Goal: Task Accomplishment & Management: Manage account settings

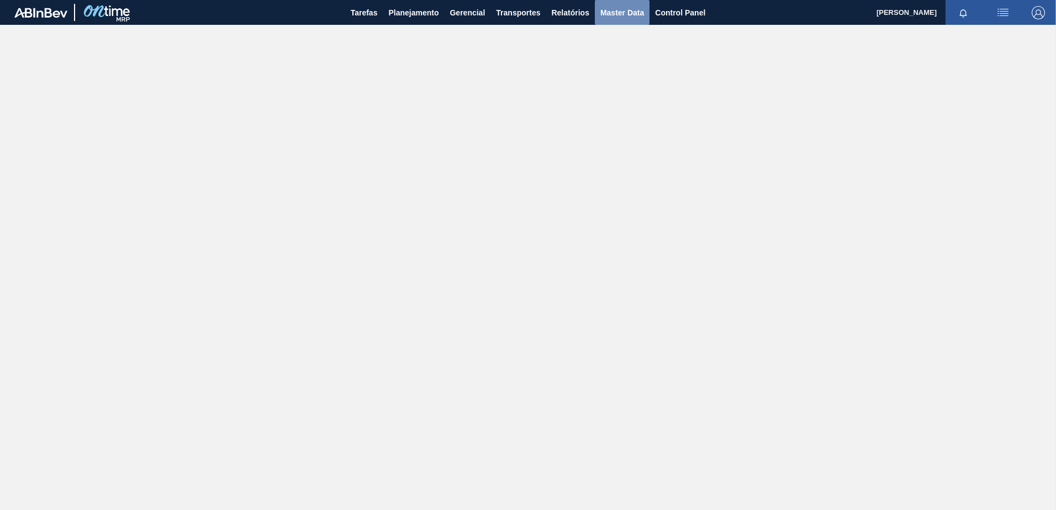
click at [611, 19] on span "Master Data" at bounding box center [622, 12] width 44 height 13
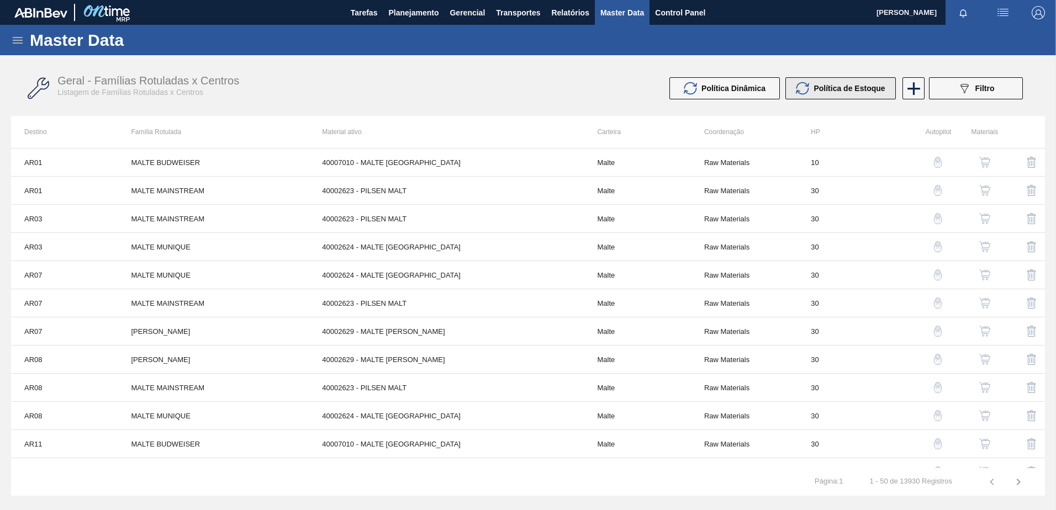
click at [823, 97] on button "Política de Estoque" at bounding box center [840, 88] width 110 height 22
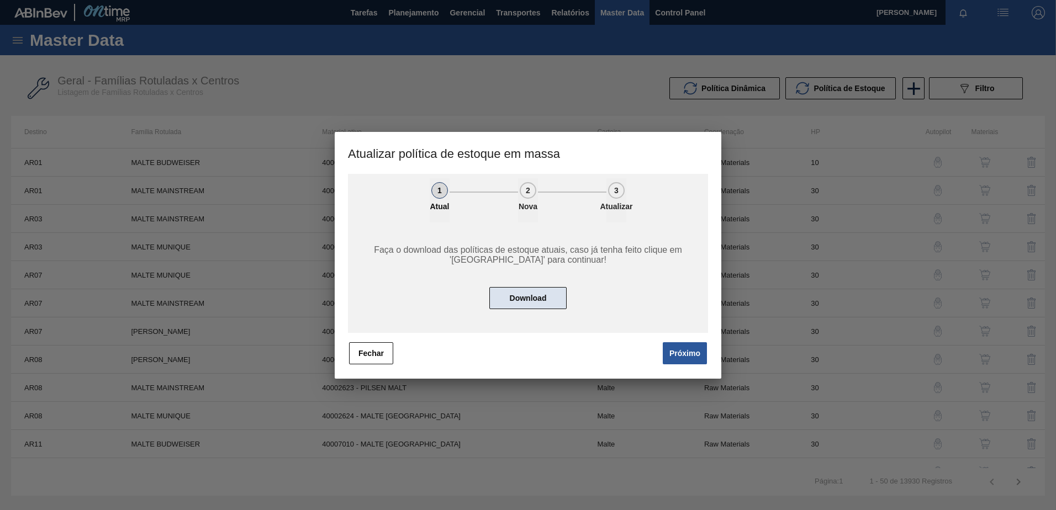
click at [543, 297] on button "Download" at bounding box center [527, 298] width 77 height 22
click at [675, 349] on button "Próximo" at bounding box center [685, 353] width 44 height 22
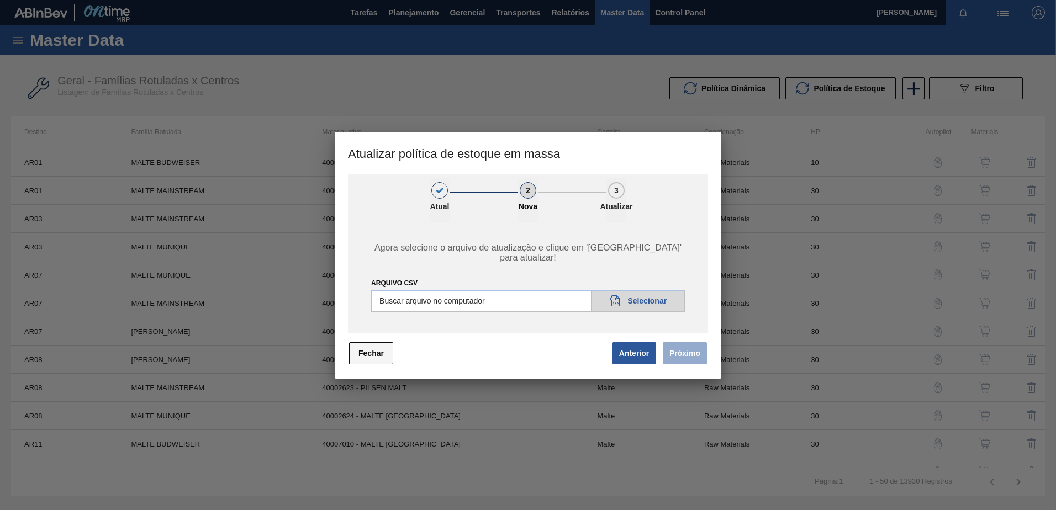
click at [383, 352] on button "Fechar" at bounding box center [371, 353] width 44 height 22
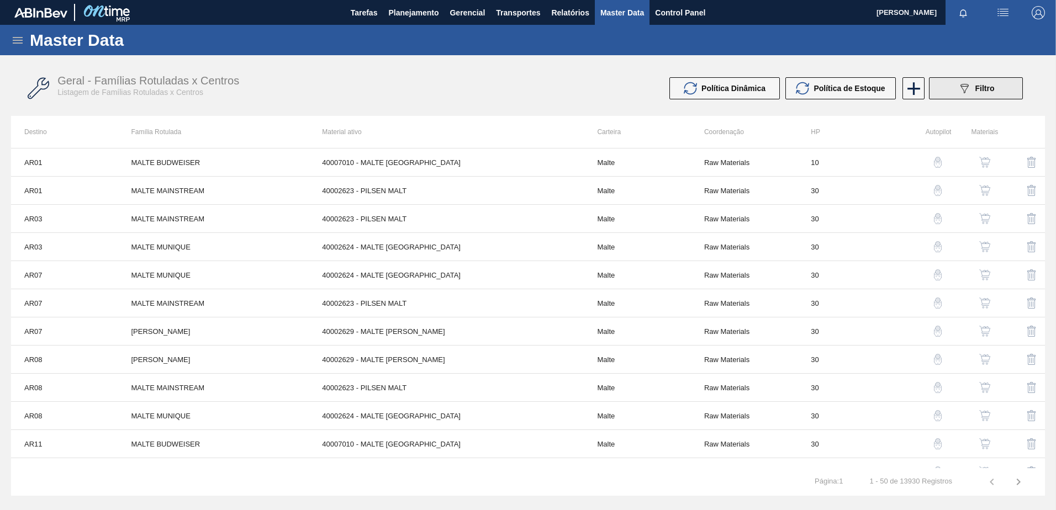
click at [991, 90] on span "Filtro" at bounding box center [984, 88] width 19 height 9
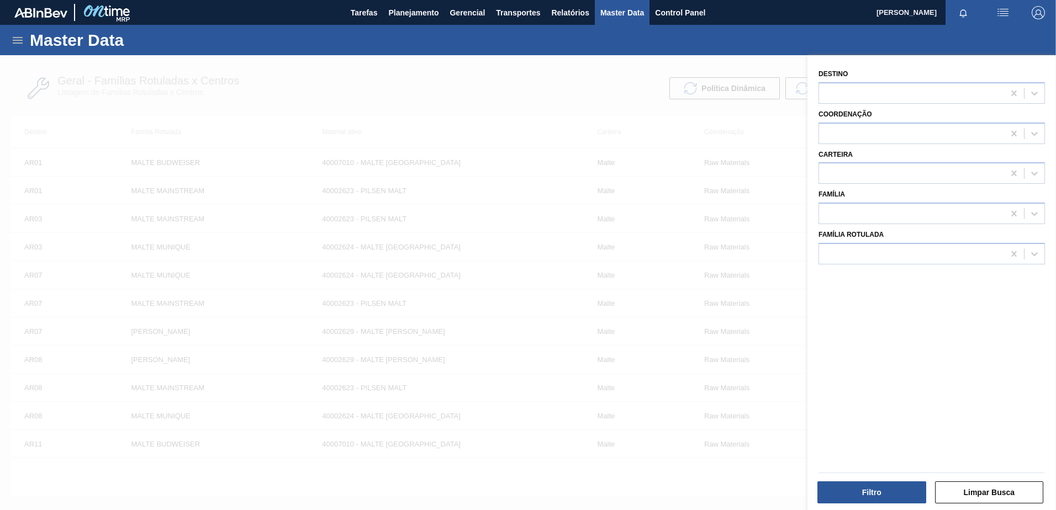
click at [840, 160] on div "Carteira" at bounding box center [931, 166] width 226 height 38
click at [839, 172] on div at bounding box center [911, 174] width 185 height 16
type input "filme"
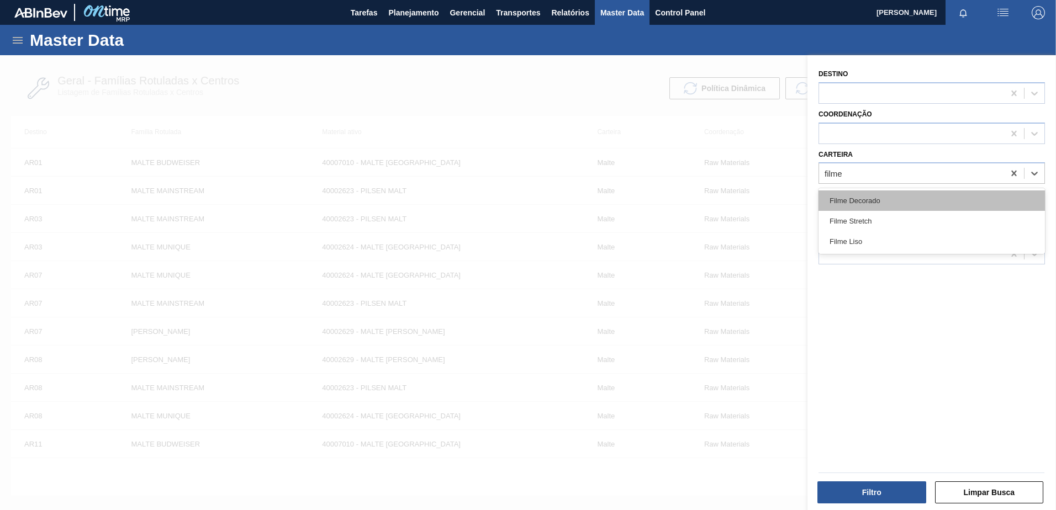
click at [882, 203] on div "Filme Decorado" at bounding box center [931, 201] width 226 height 20
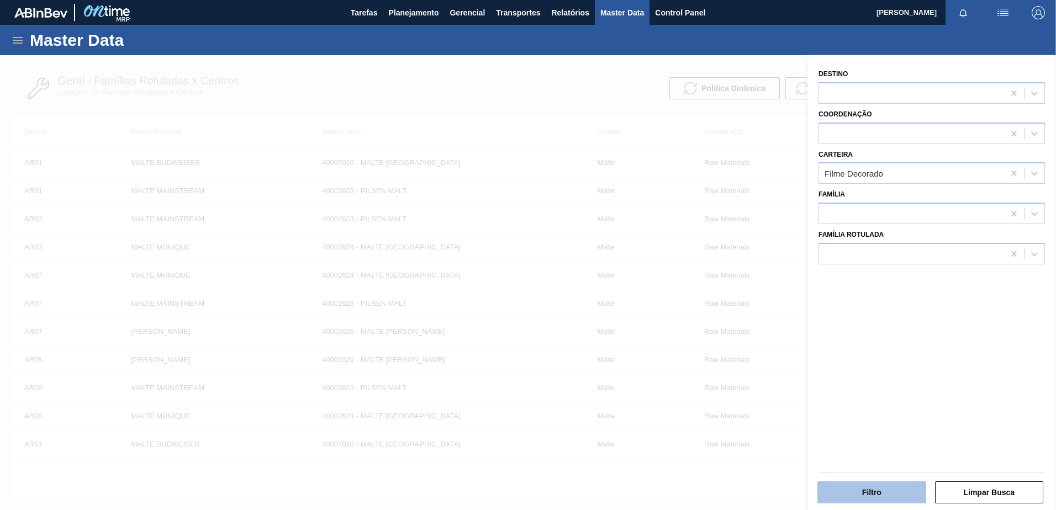
click at [864, 493] on button "Filtro" at bounding box center [871, 492] width 109 height 22
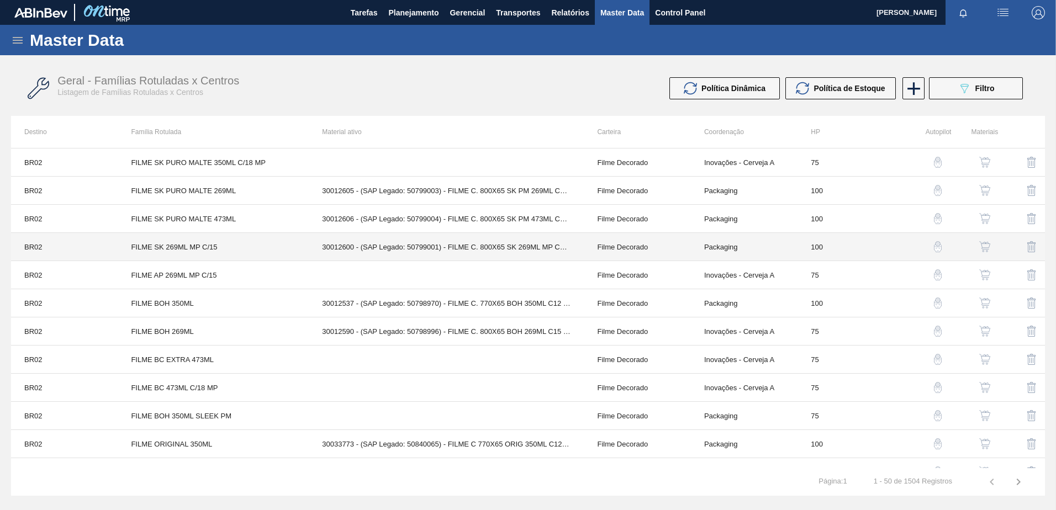
click at [446, 247] on td "30012600 - (SAP Legado: 50799001) - FILME C. 800X65 SK 269ML MP C15 429" at bounding box center [446, 247] width 275 height 28
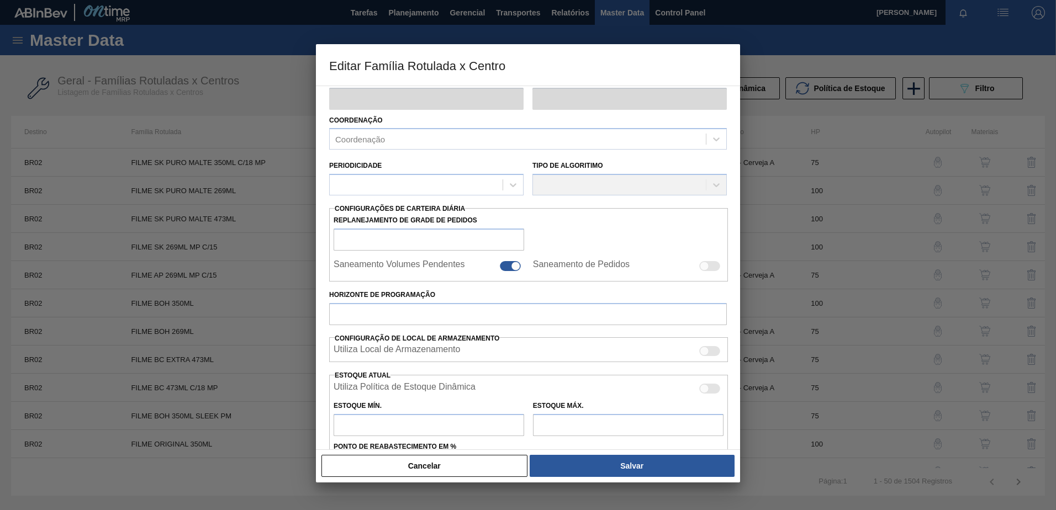
type input "Filme Decorado"
type input "FILME SK 269ML MP C/15"
type input "BR02 - [GEOGRAPHIC_DATA]"
type input "100"
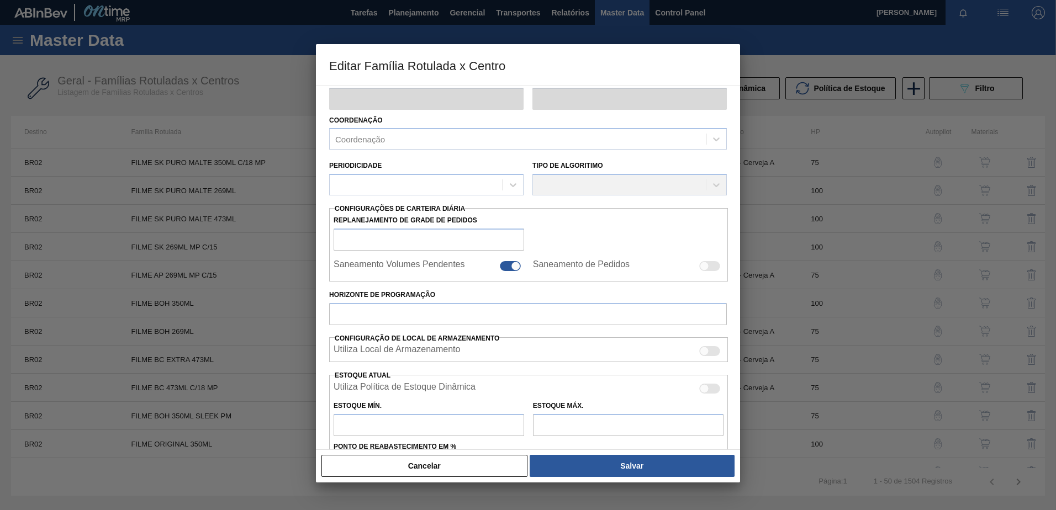
type input "0"
type input "100"
type input "0,000"
checkbox input "true"
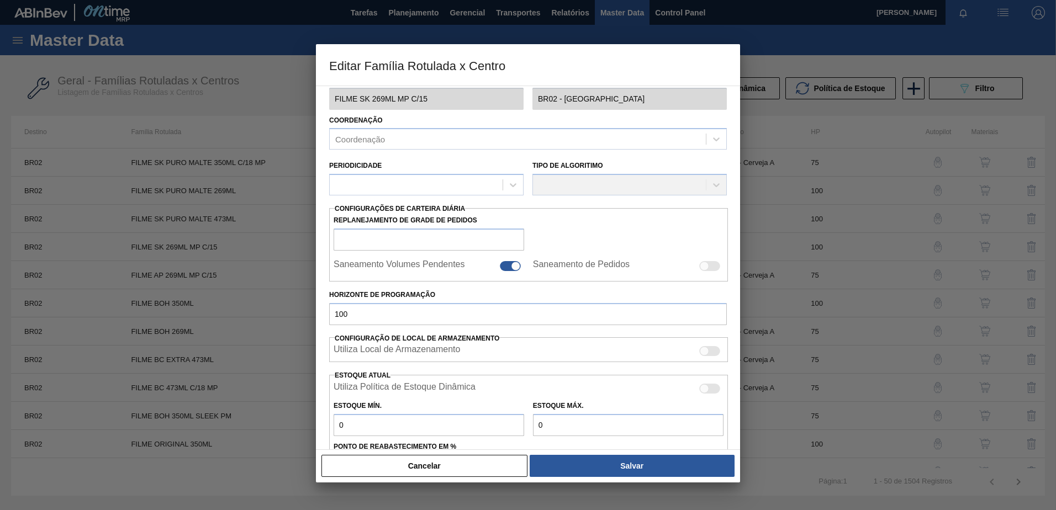
scroll to position [143, 0]
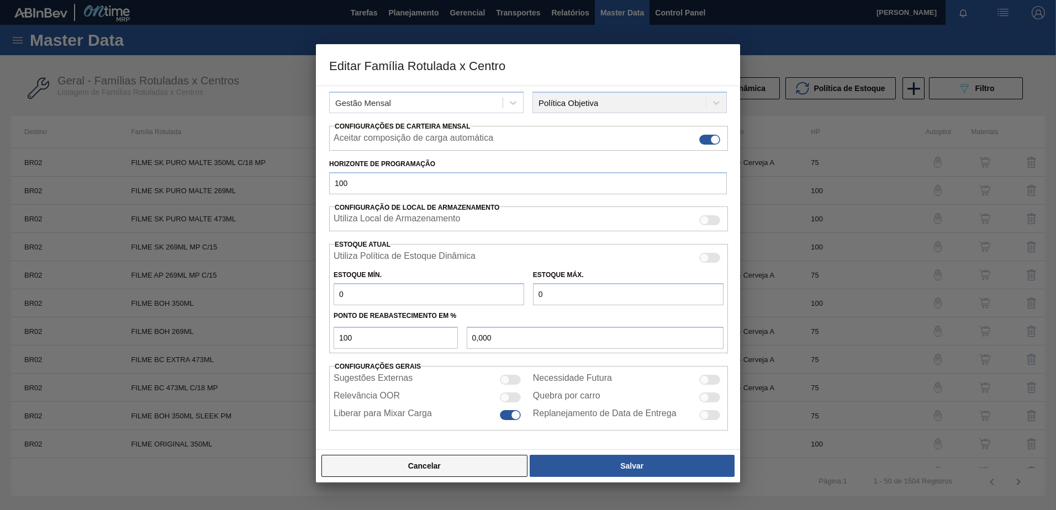
click at [404, 462] on button "Cancelar" at bounding box center [424, 466] width 206 height 22
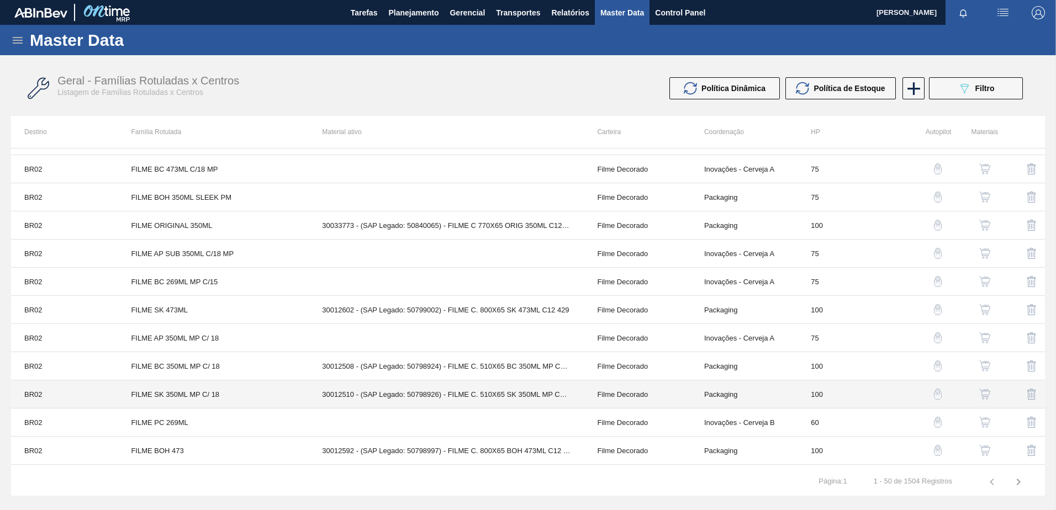
scroll to position [221, 0]
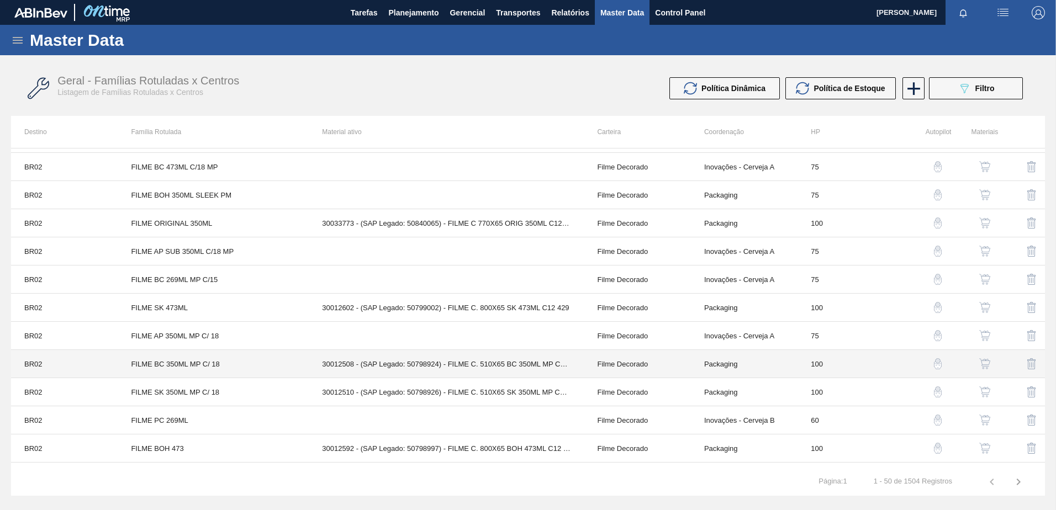
click at [364, 367] on td "30012508 - (SAP Legado: 50798924) - FILME C. 510X65 BC 350ML MP C18 429" at bounding box center [446, 364] width 275 height 28
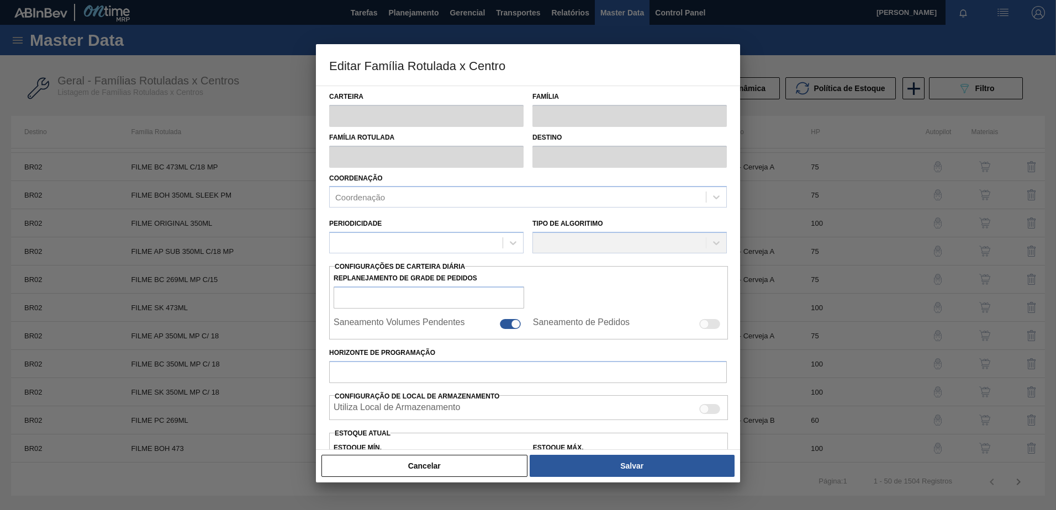
type input "Filme Decorado"
type input "FILME BC 350ML MP C/ 18"
type input "BR02 - [GEOGRAPHIC_DATA]"
type input "100"
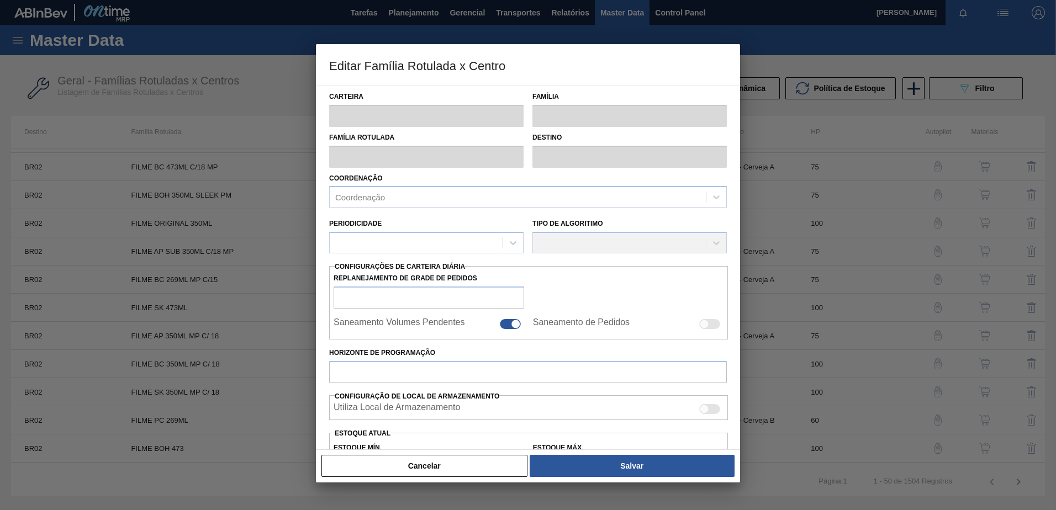
type input "0"
type input "100"
type input "0,000"
checkbox input "true"
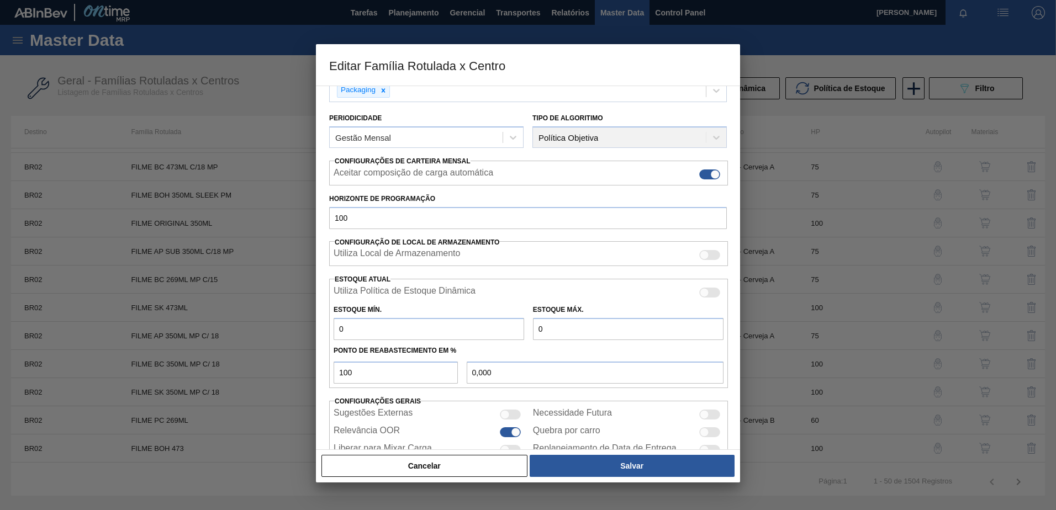
scroll to position [143, 0]
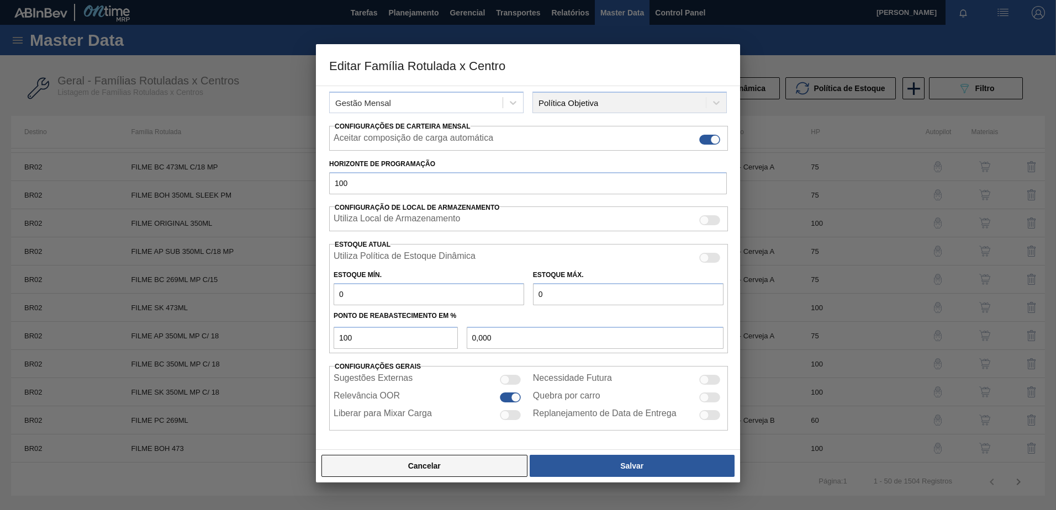
click at [393, 461] on button "Cancelar" at bounding box center [424, 466] width 206 height 22
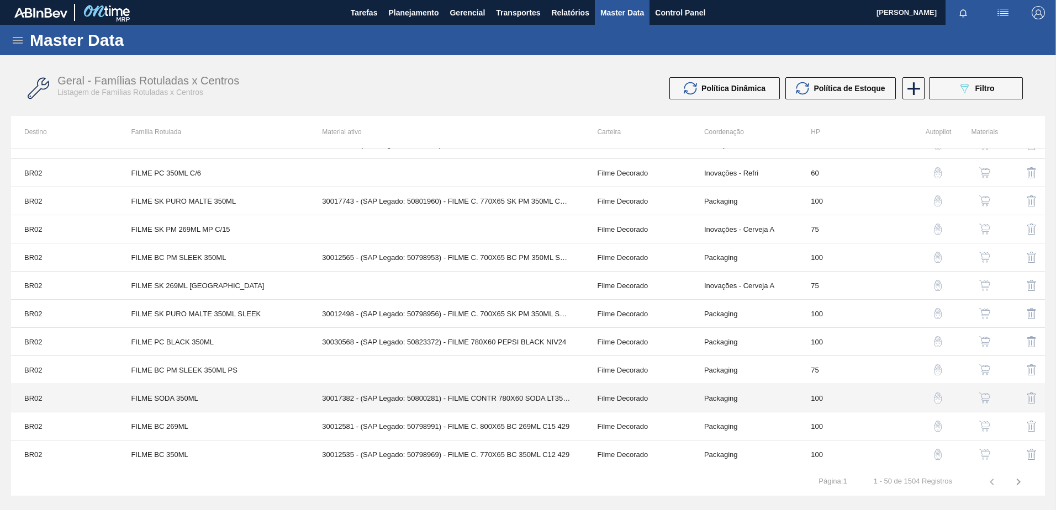
scroll to position [1088, 0]
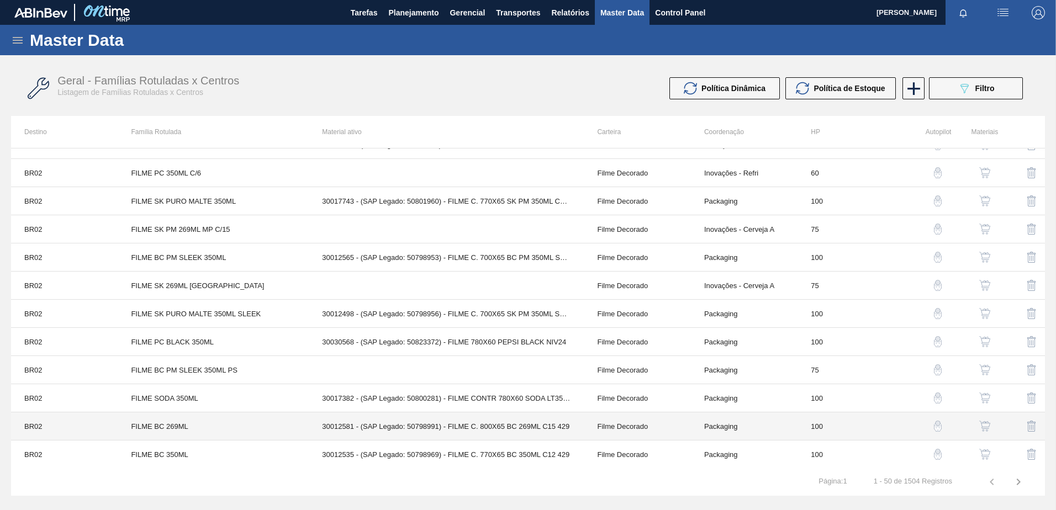
click at [396, 420] on td "30012581 - (SAP Legado: 50798991) - FILME C. 800X65 BC 269ML C15 429" at bounding box center [446, 426] width 275 height 28
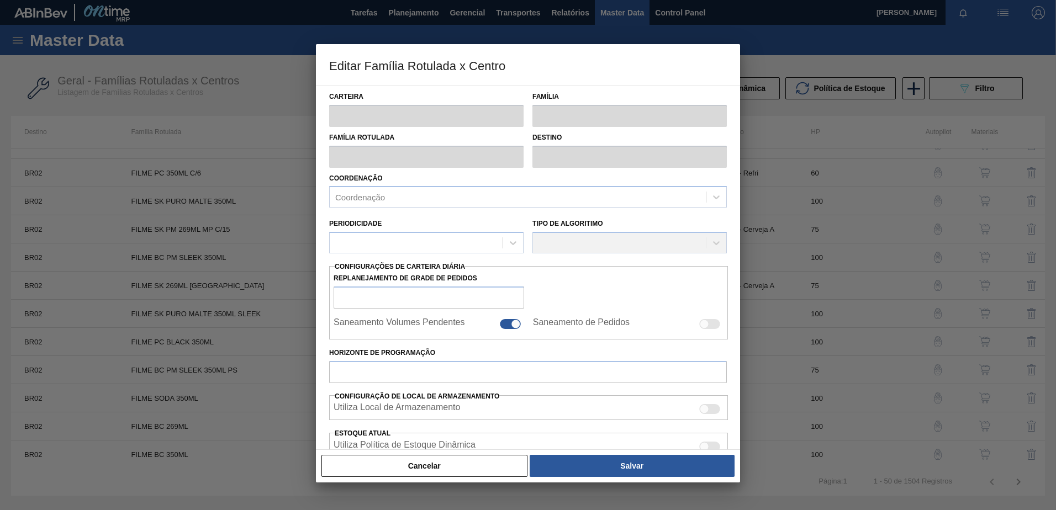
type input "Filme Decorado"
type input "FILME BC 269ML"
type input "BR02 - [GEOGRAPHIC_DATA]"
type input "100"
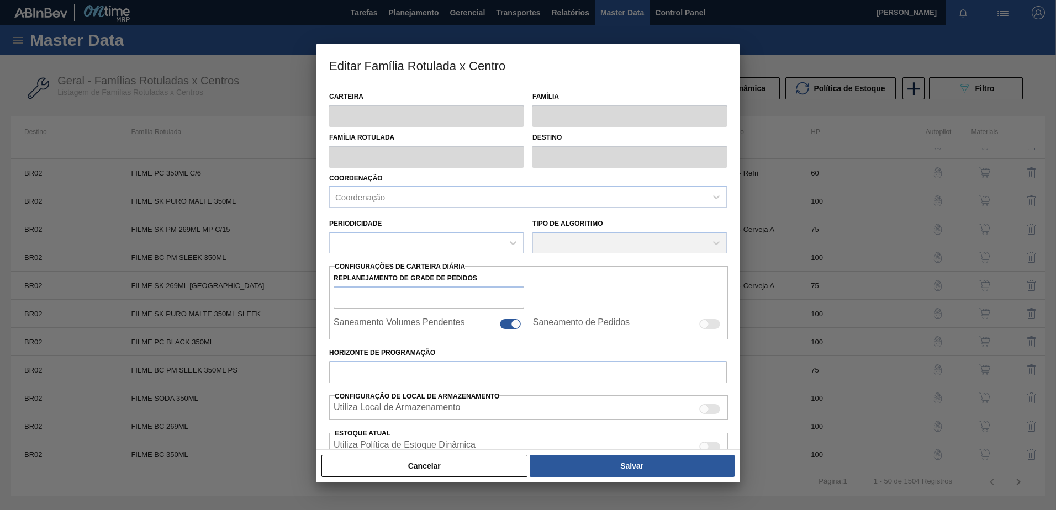
type input "4.944"
type input "13.280,504"
type input "75"
type input "11.196,378"
checkbox input "true"
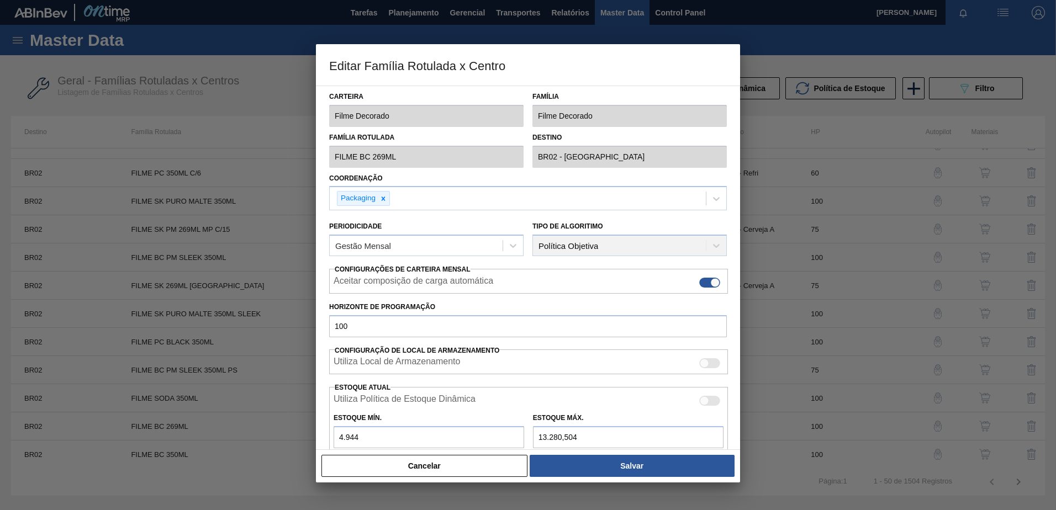
scroll to position [143, 0]
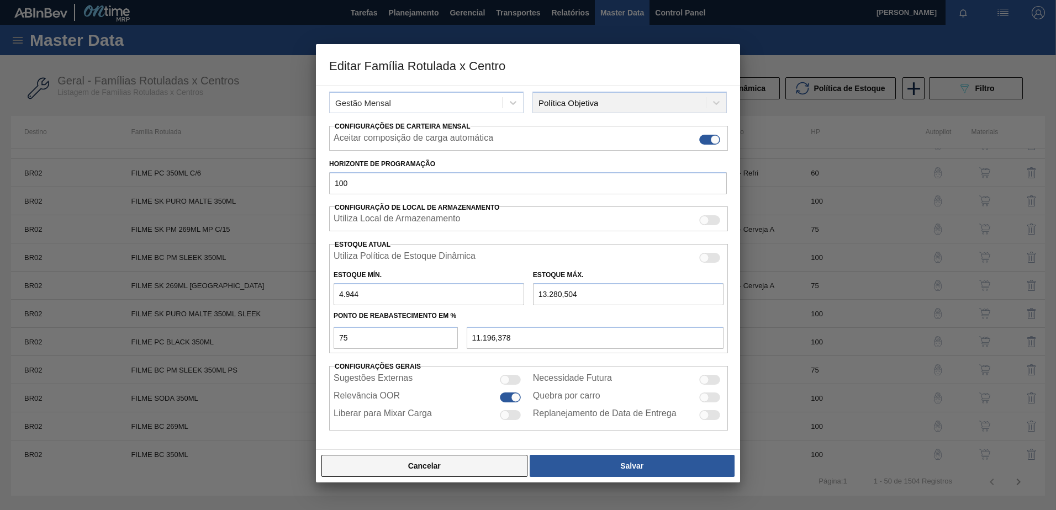
click at [404, 465] on button "Cancelar" at bounding box center [424, 466] width 206 height 22
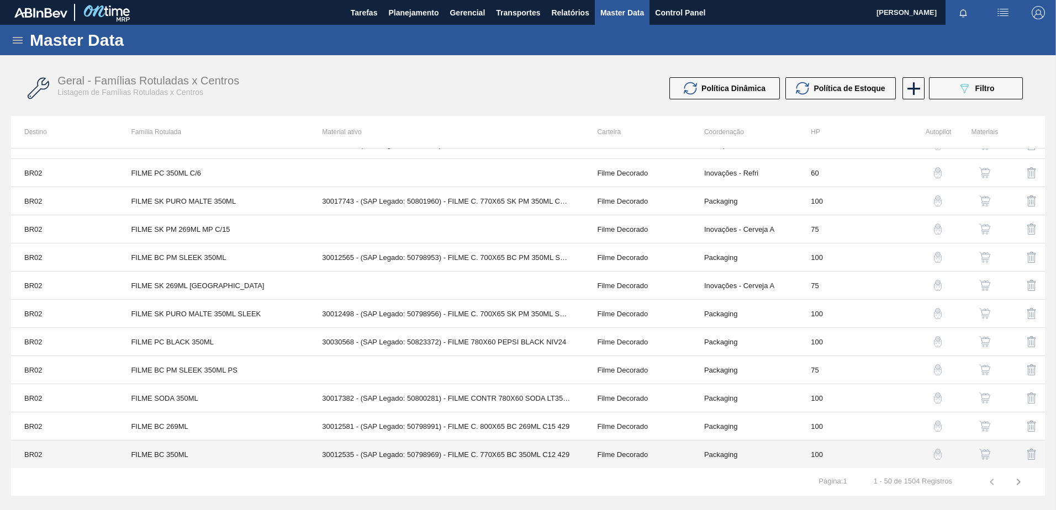
click at [387, 453] on td "30012535 - (SAP Legado: 50798969) - FILME C. 770X65 BC 350ML C12 429" at bounding box center [446, 455] width 275 height 28
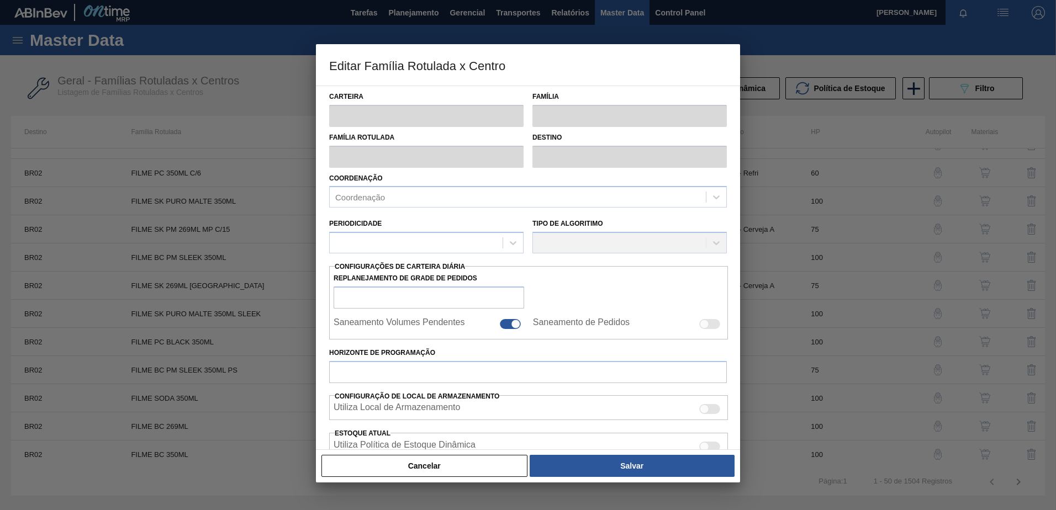
type input "Filme Decorado"
type input "FILME BC 350ML"
type input "BR02 - [GEOGRAPHIC_DATA]"
type input "100"
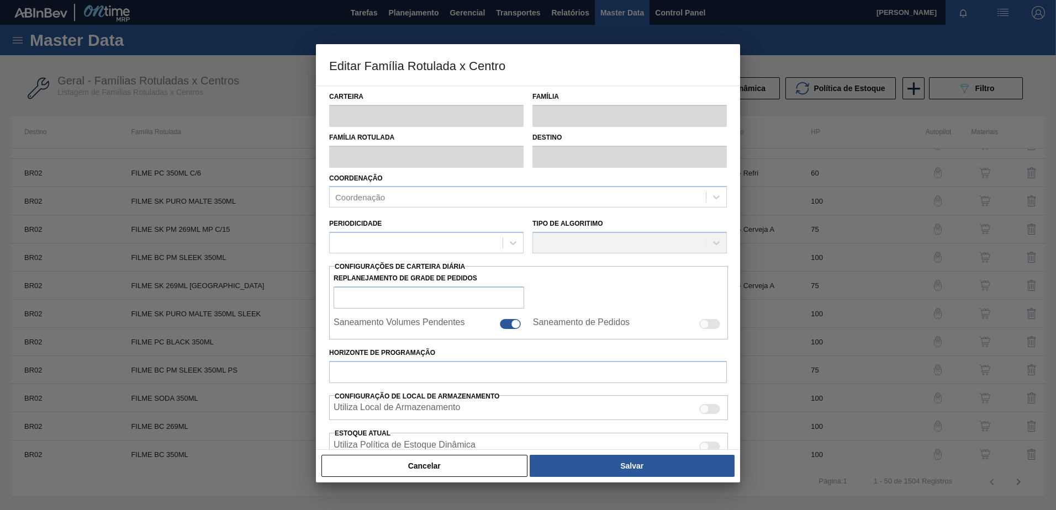
type input "5.022"
type input "13.492,063"
type input "75"
type input "11.374,547"
checkbox input "true"
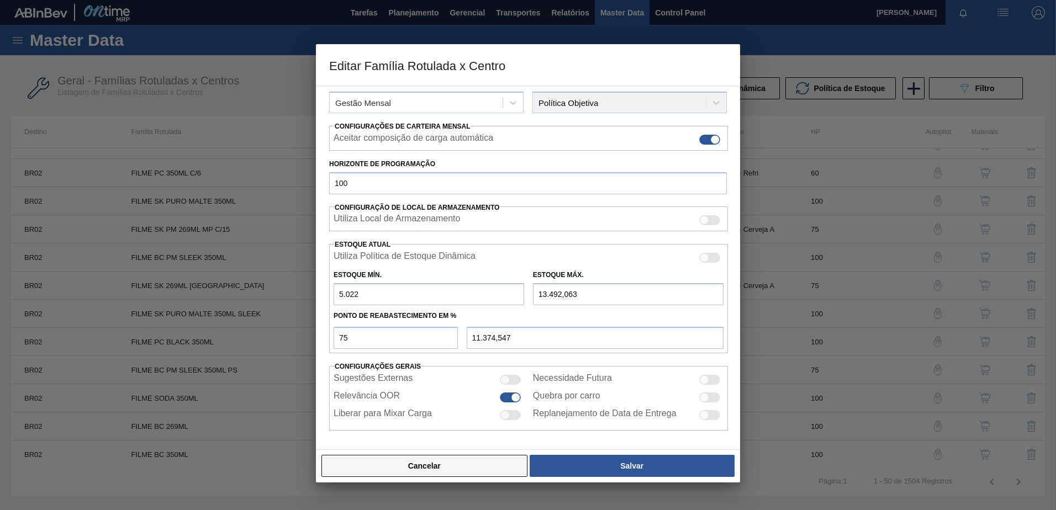
click at [398, 467] on button "Cancelar" at bounding box center [424, 466] width 206 height 22
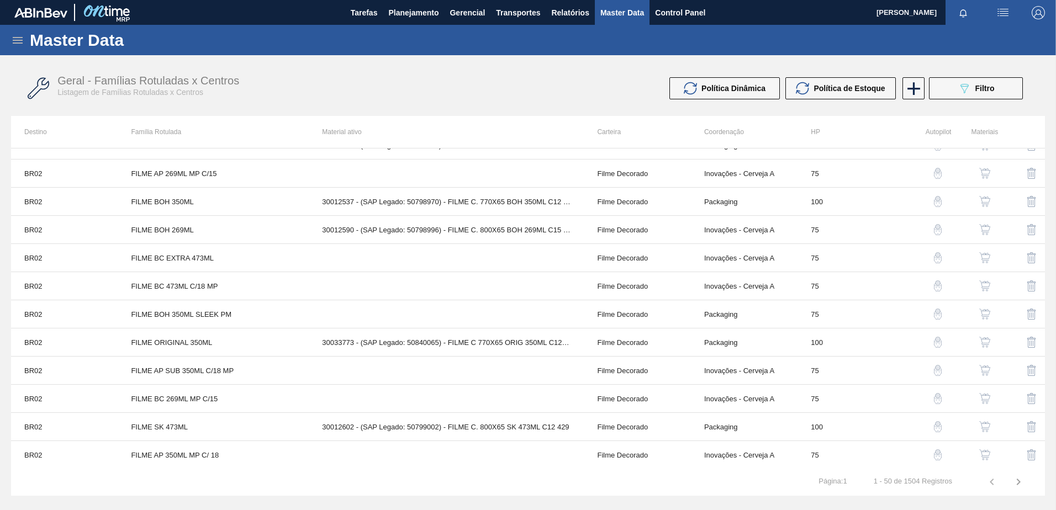
scroll to position [166, 0]
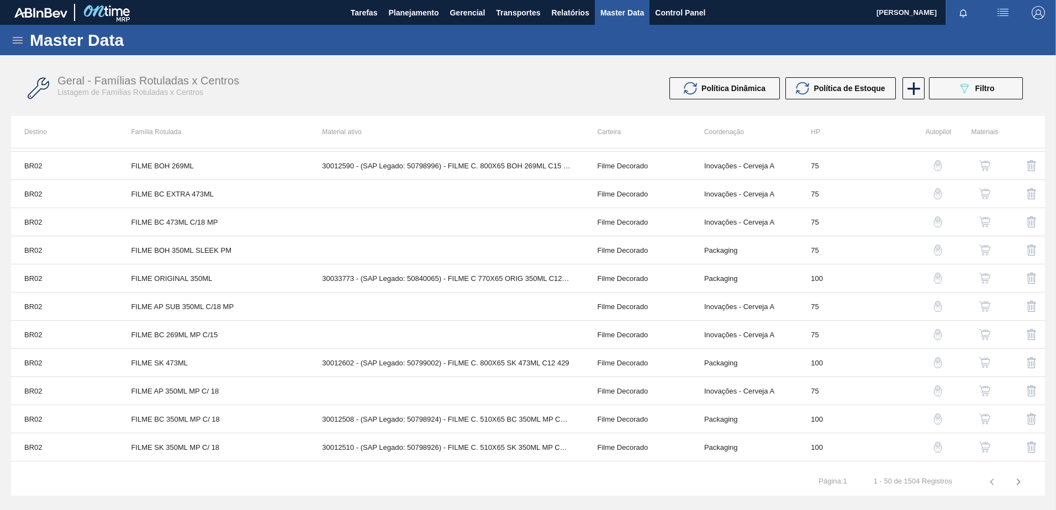
click at [1012, 481] on icon "button" at bounding box center [1018, 481] width 13 height 13
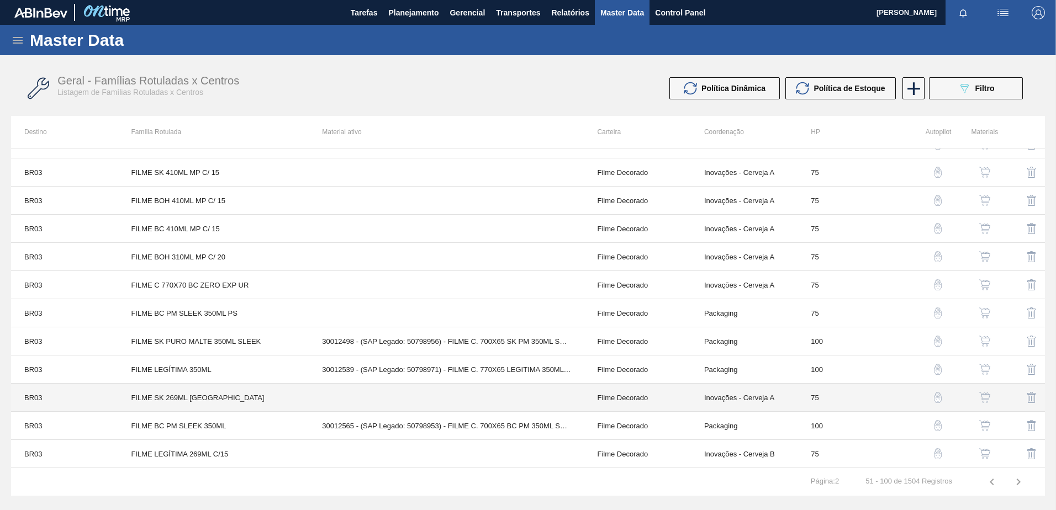
scroll to position [1088, 0]
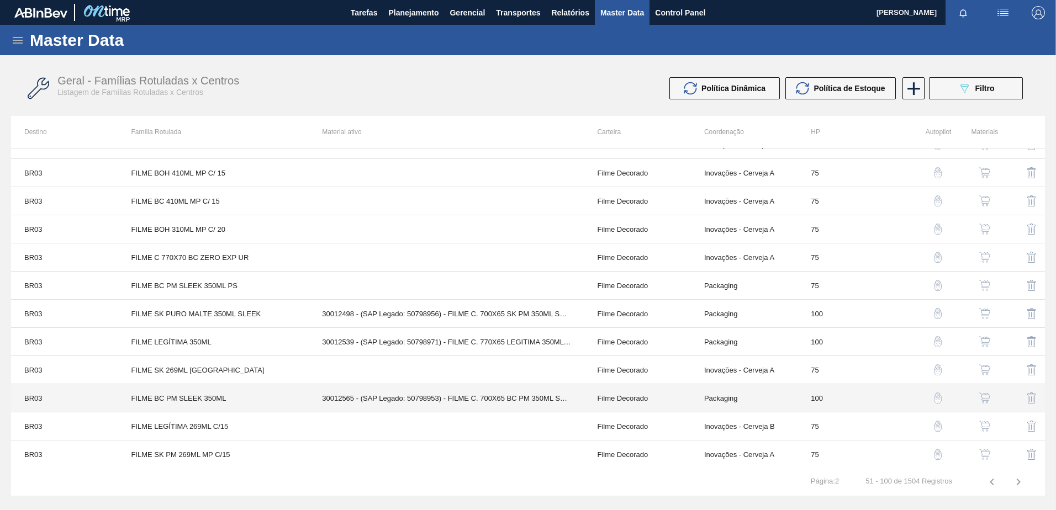
click at [396, 395] on td "30012565 - (SAP Legado: 50798953) - FILME C. 700X65 BC PM 350ML SLK C12 429" at bounding box center [446, 398] width 275 height 28
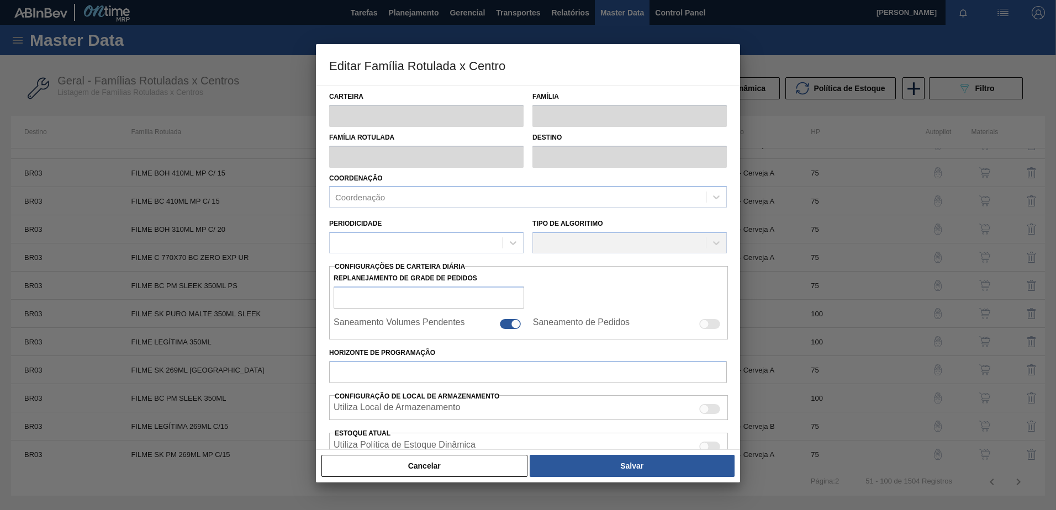
type input "Filme Decorado"
type input "FILME BC PM SLEEK 350ML"
type input "BR03 - Aquiraz"
type input "100"
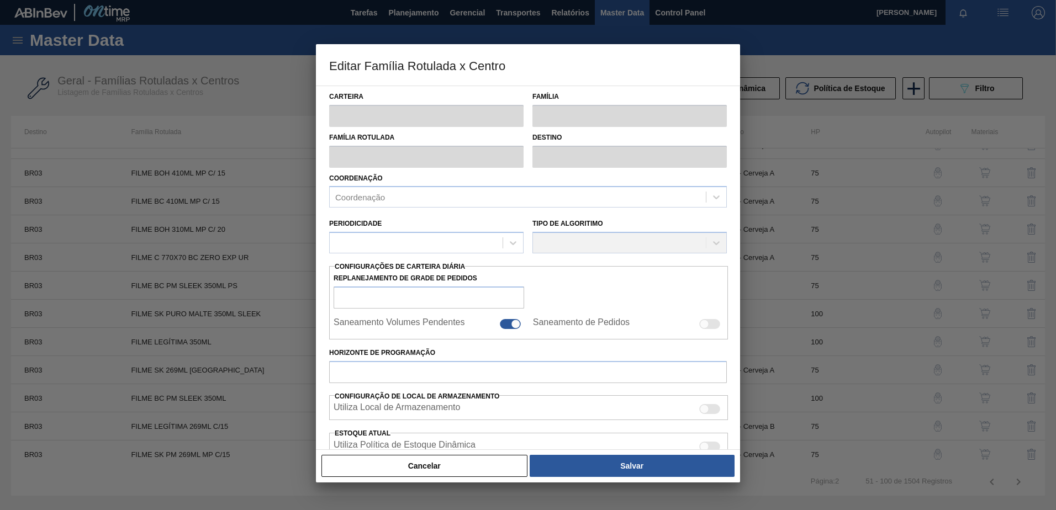
type input "892,857"
type input "3.571,429"
type input "75"
type input "2.901,786"
checkbox input "true"
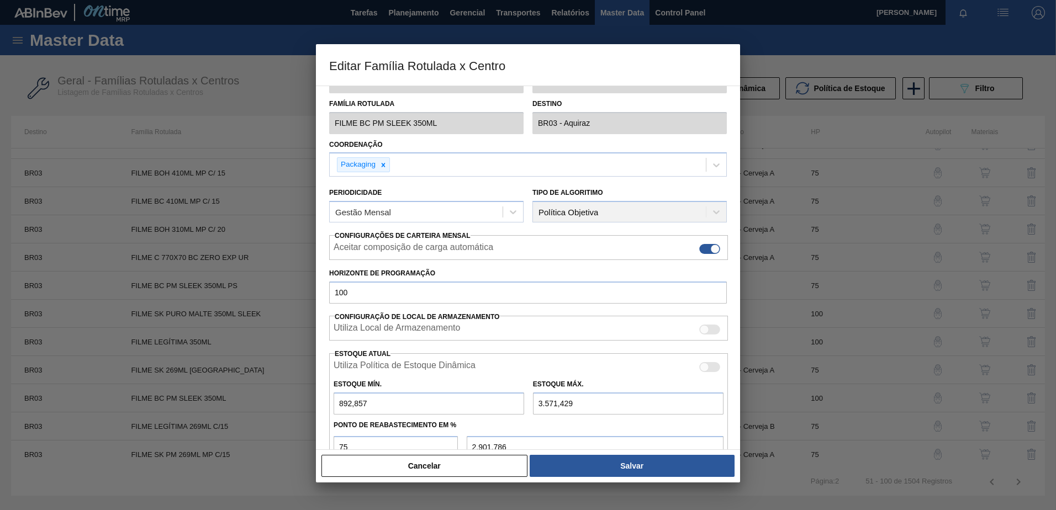
scroll to position [143, 0]
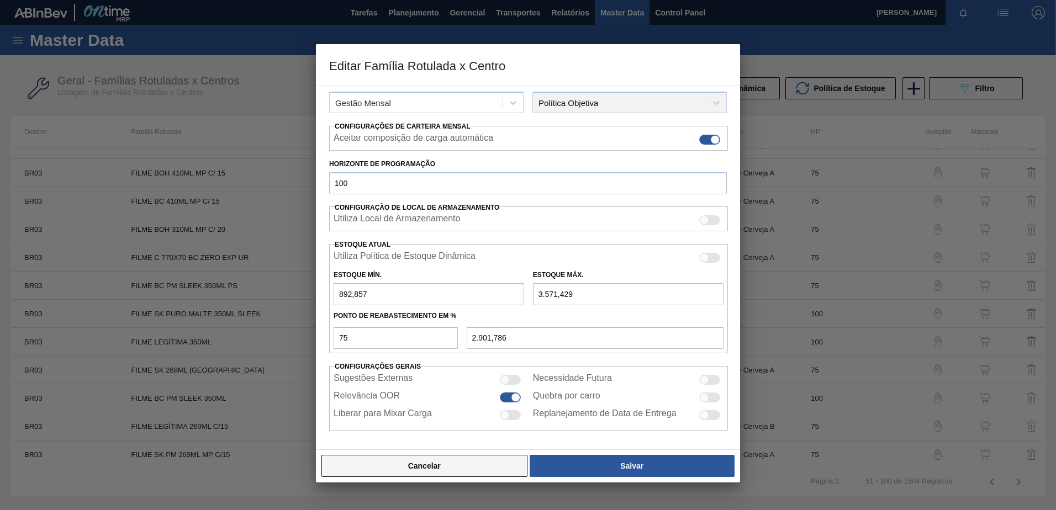
click at [425, 462] on button "Cancelar" at bounding box center [424, 466] width 206 height 22
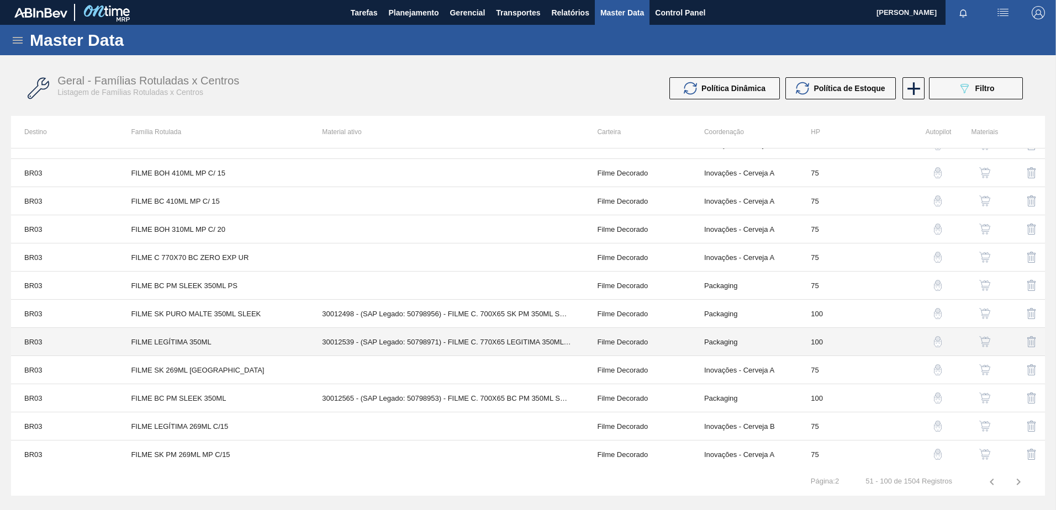
scroll to position [1088, 0]
click at [357, 321] on td "30012498 - (SAP Legado: 50798956) - FILME C. 700X65 SK PM 350ML SLK 429" at bounding box center [446, 314] width 275 height 28
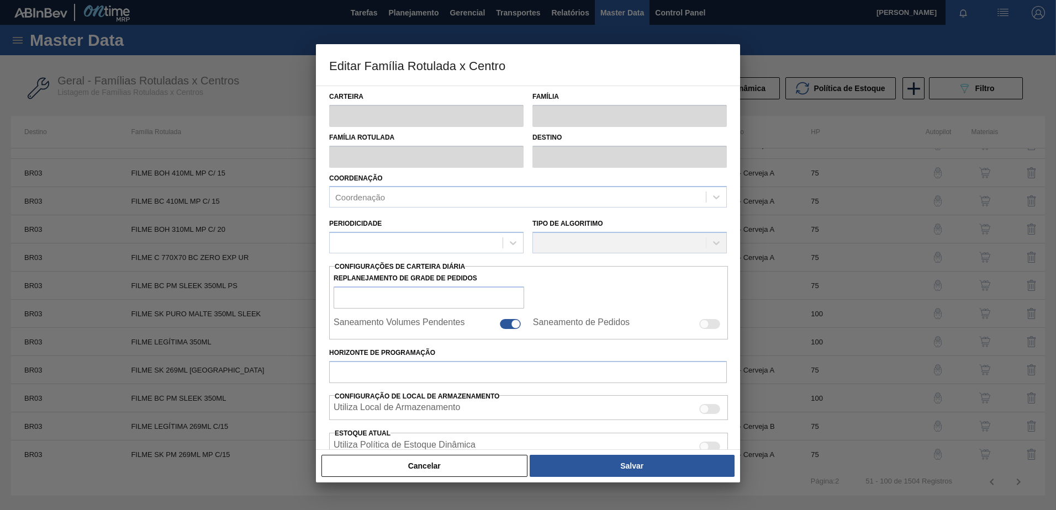
type input "Filme Decorado"
type input "FILME SK PURO MALTE 350ML SLEEK"
type input "BR03 - Aquiraz"
type input "100"
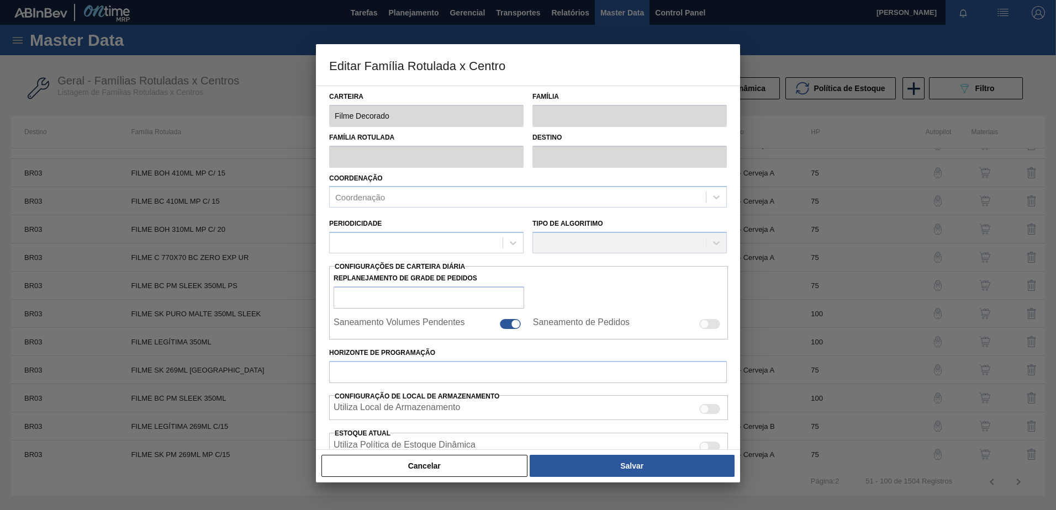
type input "0"
type input "100"
type input "0,000"
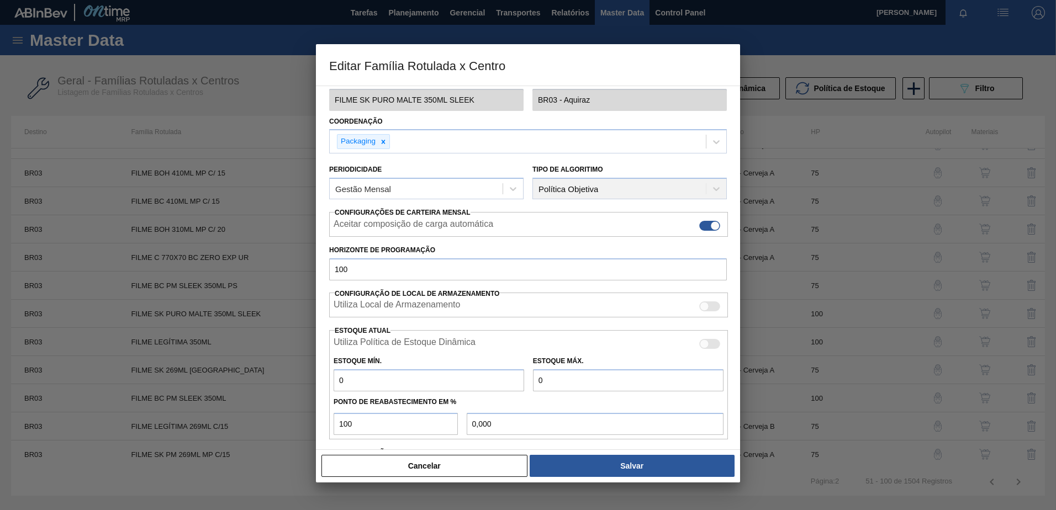
scroll to position [143, 0]
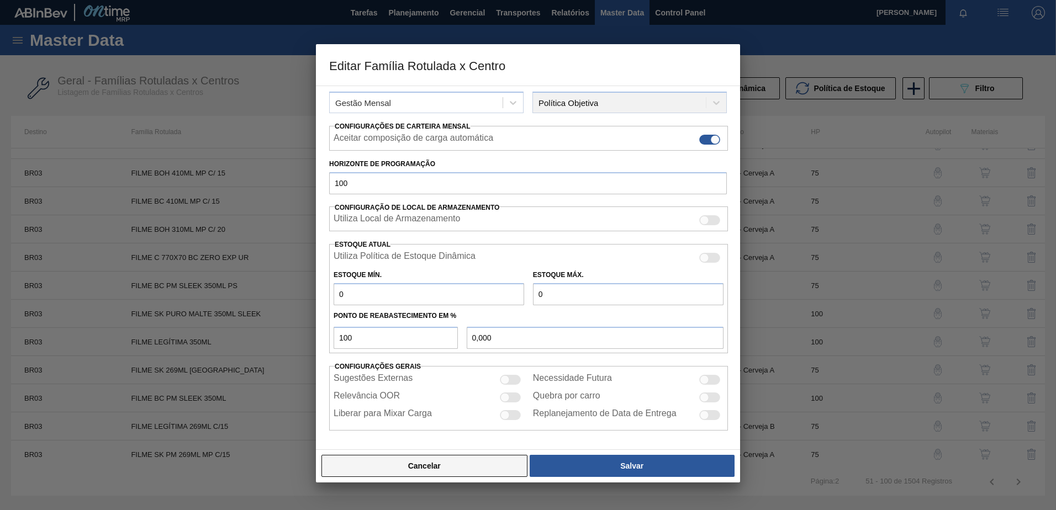
click at [389, 474] on button "Cancelar" at bounding box center [424, 466] width 206 height 22
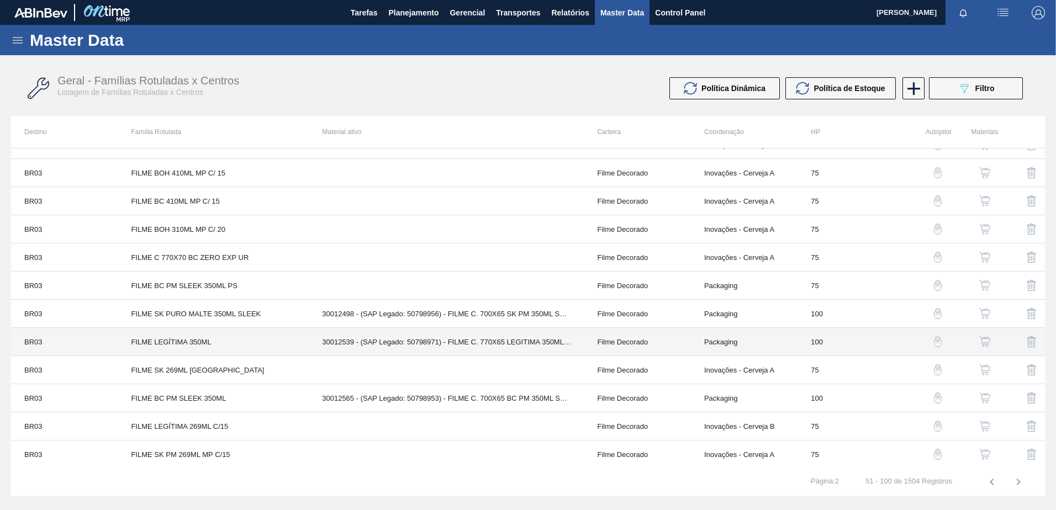
click at [406, 348] on td "30012539 - (SAP Legado: 50798971) - FILME C. 770X65 LEGITIMA 350ML C12 429" at bounding box center [446, 342] width 275 height 28
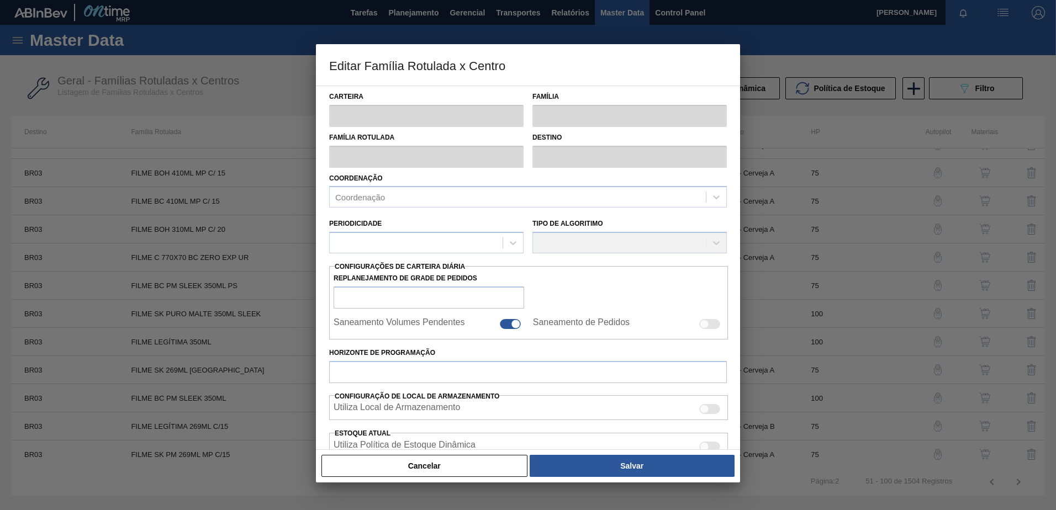
type input "Filme Decorado"
type input "FILME LEGÍTIMA 350ML"
type input "BR03 - Aquiraz"
type input "100"
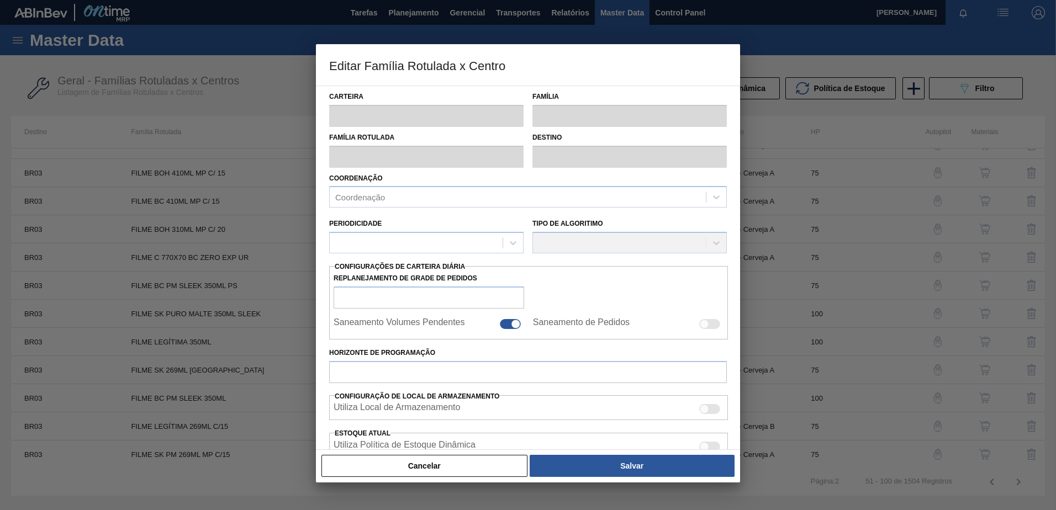
type input "0"
type input "100"
type input "0,000"
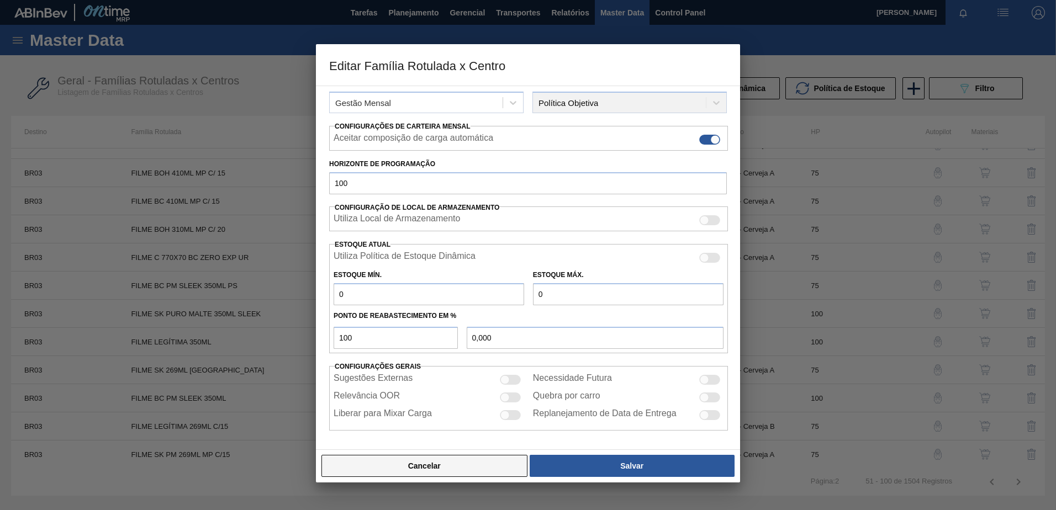
click at [423, 465] on button "Cancelar" at bounding box center [424, 466] width 206 height 22
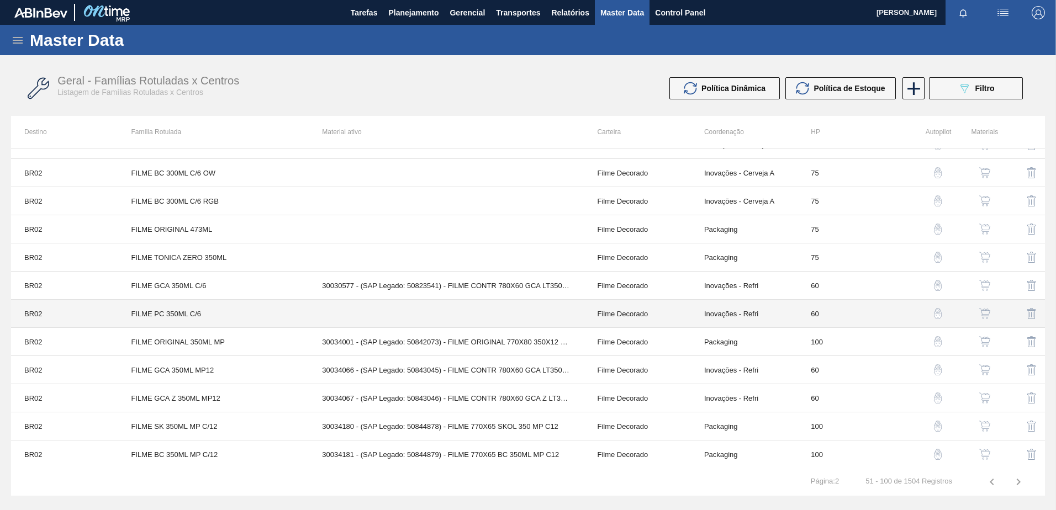
scroll to position [315, 0]
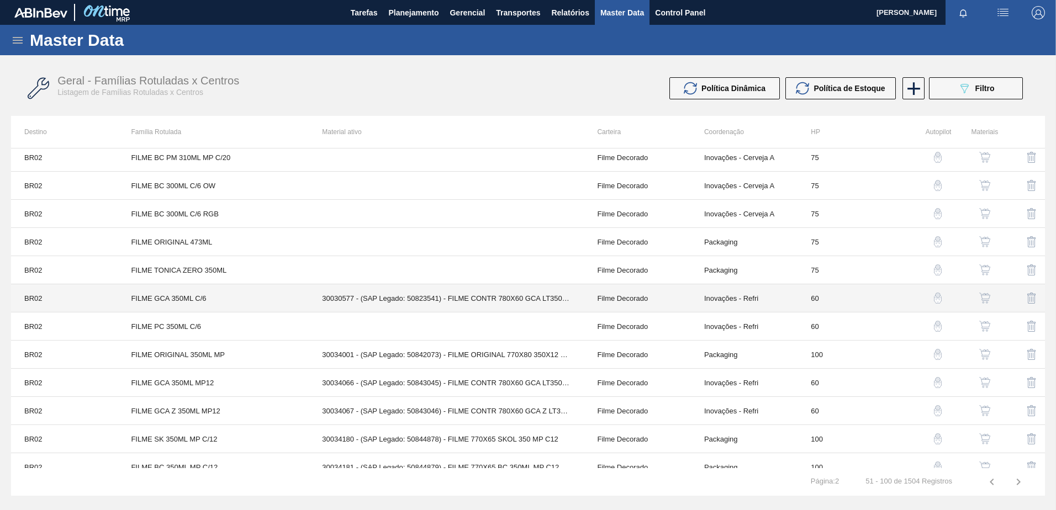
click at [459, 304] on td "30030577 - (SAP Legado: 50823541) - FILME CONTR 780X60 GCA LT350 6PACK" at bounding box center [446, 298] width 275 height 28
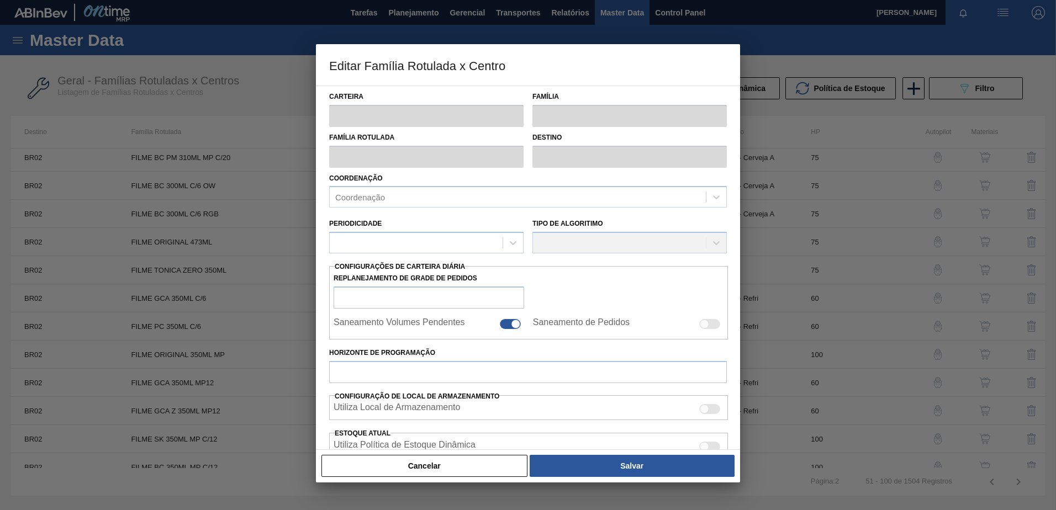
type input "Filme Decorado"
type input "FILME GCA 350ML C/6"
type input "BR02 - [GEOGRAPHIC_DATA]"
type input "60"
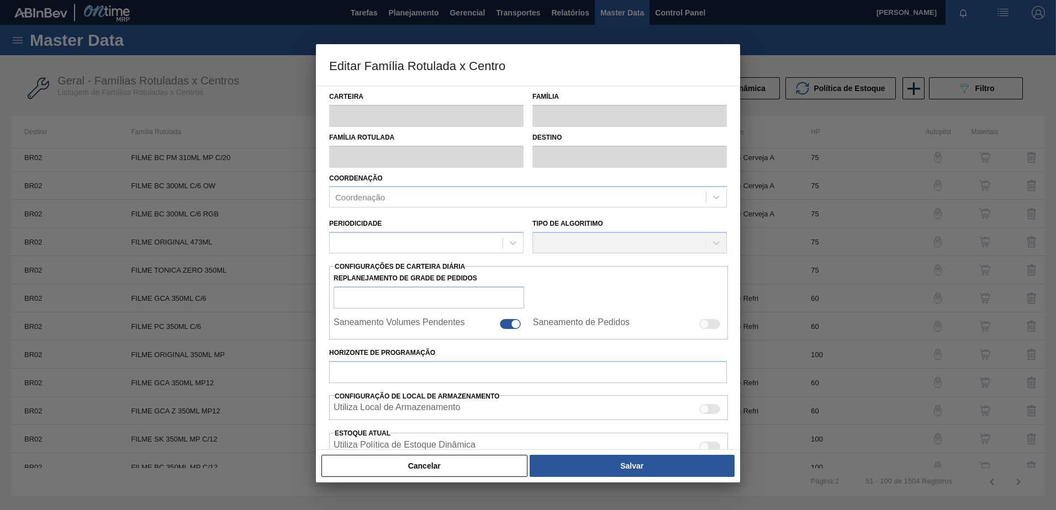
type input "0"
type input "100"
type input "0,000"
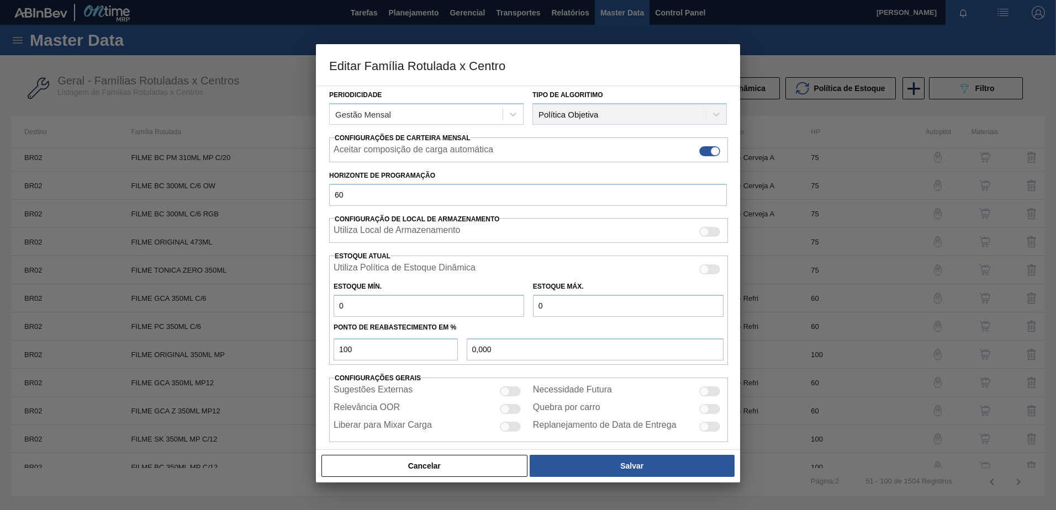
scroll to position [143, 0]
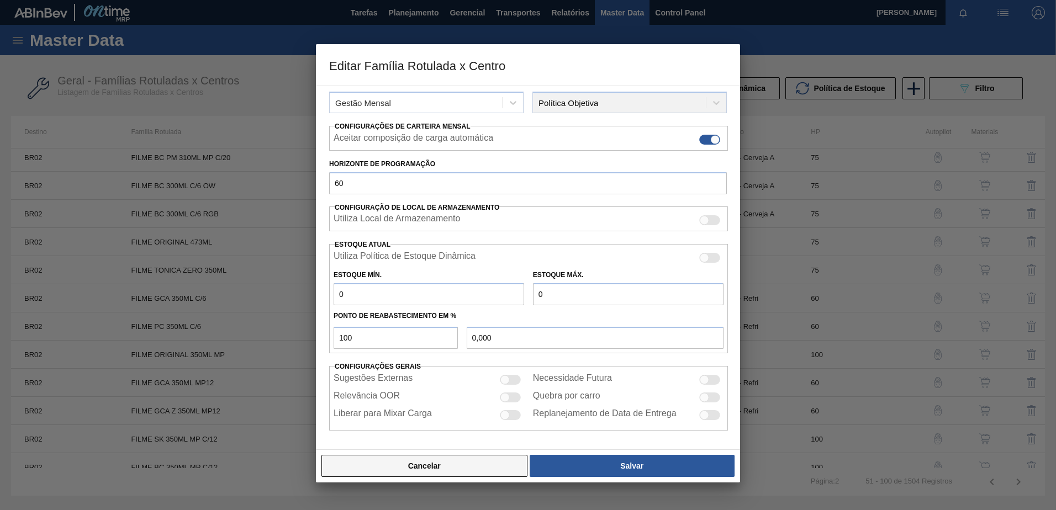
click at [453, 470] on button "Cancelar" at bounding box center [424, 466] width 206 height 22
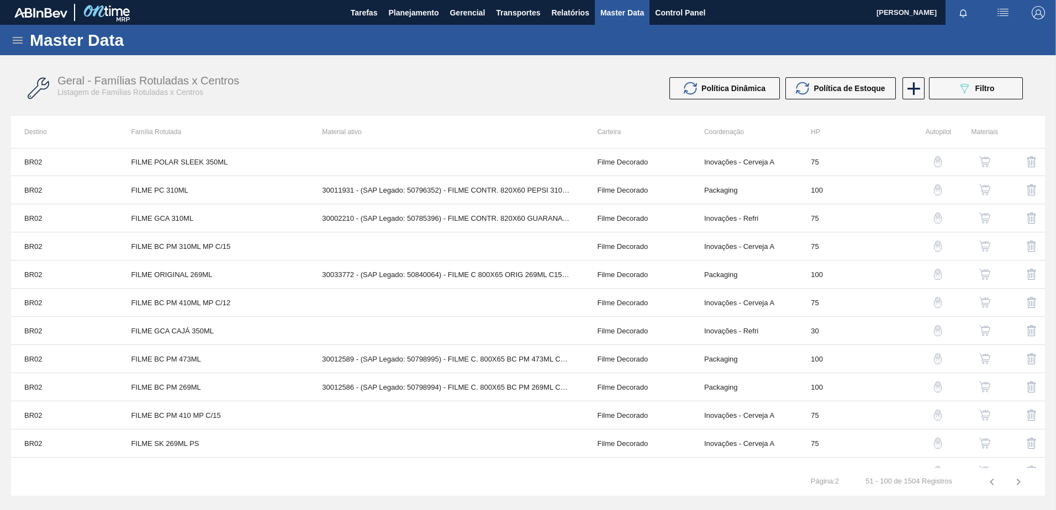
scroll to position [0, 0]
